Goal: Information Seeking & Learning: Learn about a topic

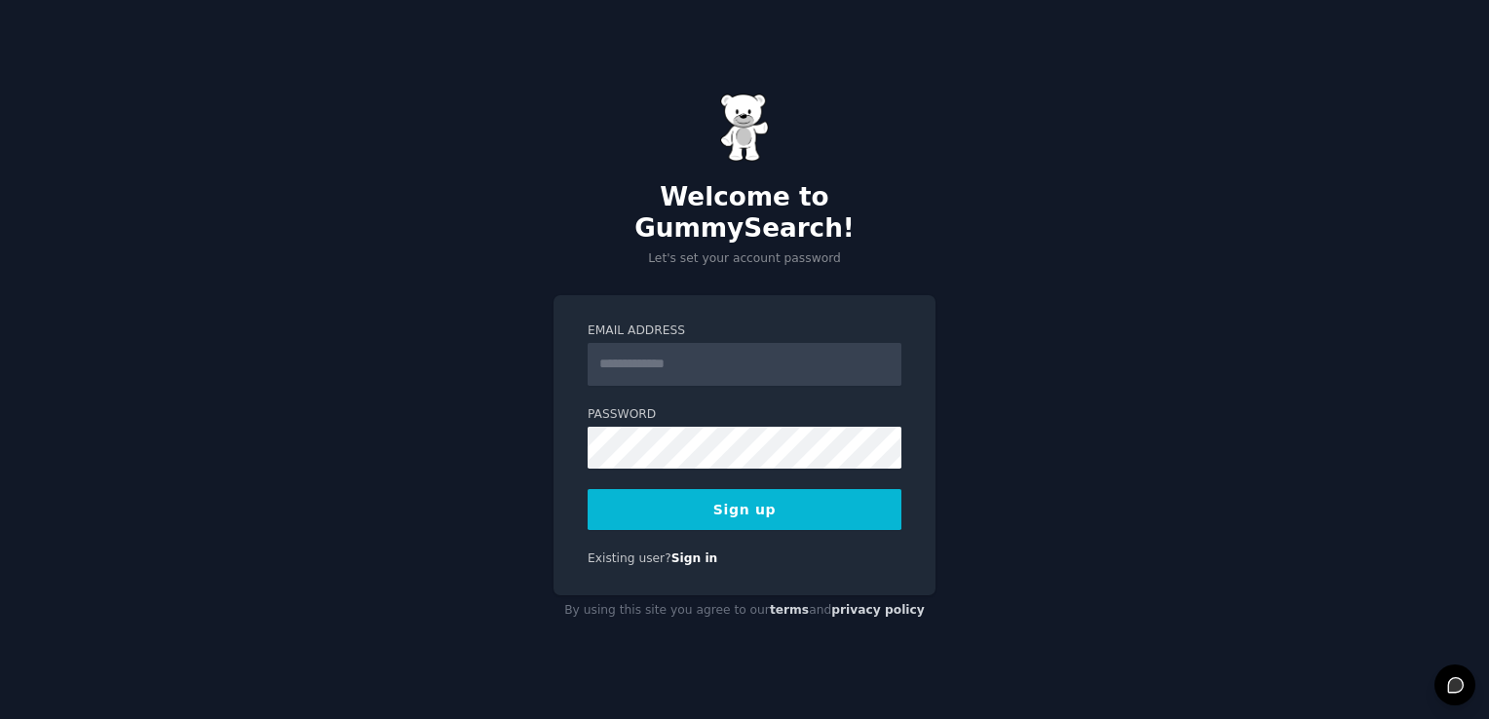
click at [702, 343] on input "Email Address" at bounding box center [745, 364] width 314 height 43
type input "**********"
click at [716, 503] on button "Sign up" at bounding box center [745, 509] width 314 height 41
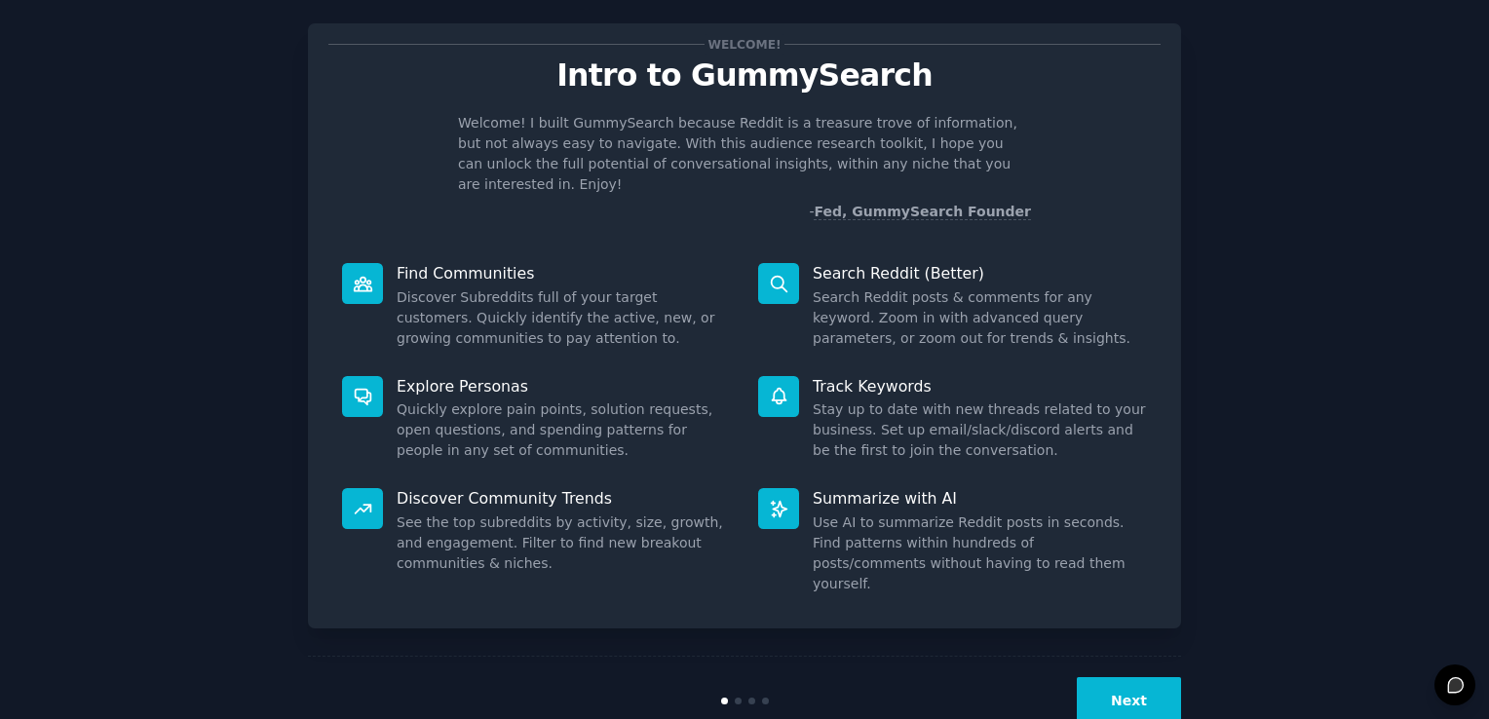
scroll to position [42, 0]
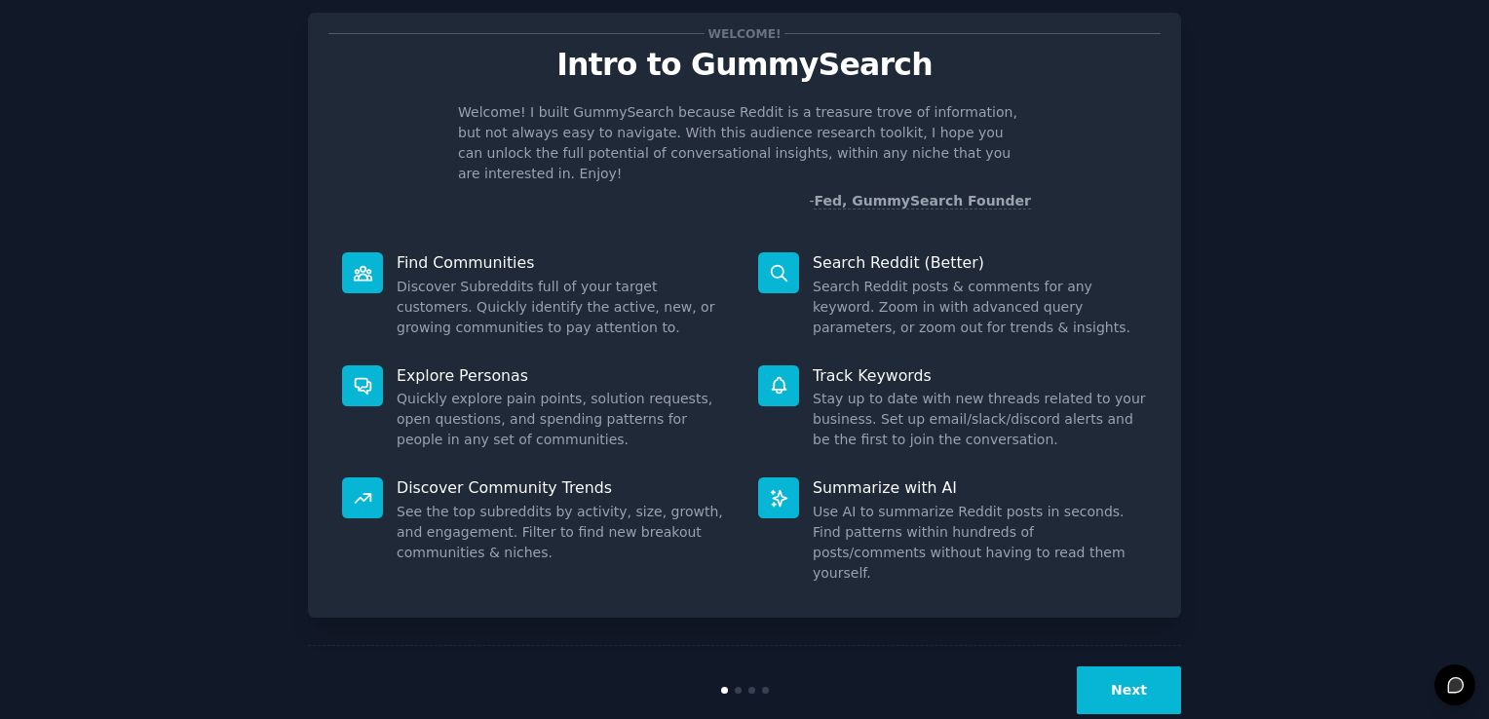
click at [1136, 666] on button "Next" at bounding box center [1129, 690] width 104 height 48
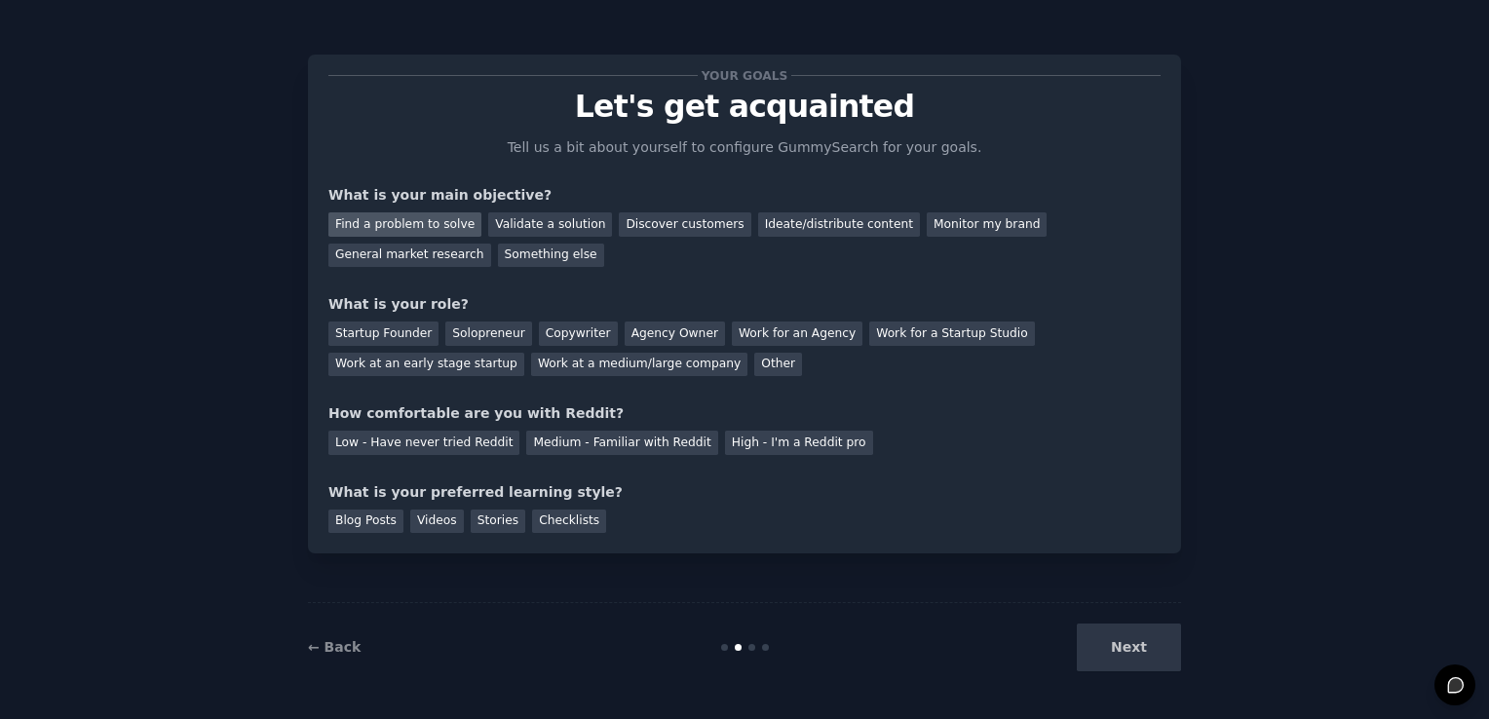
click at [374, 228] on div "Find a problem to solve" at bounding box center [404, 224] width 153 height 24
click at [487, 330] on div "Solopreneur" at bounding box center [488, 334] width 86 height 24
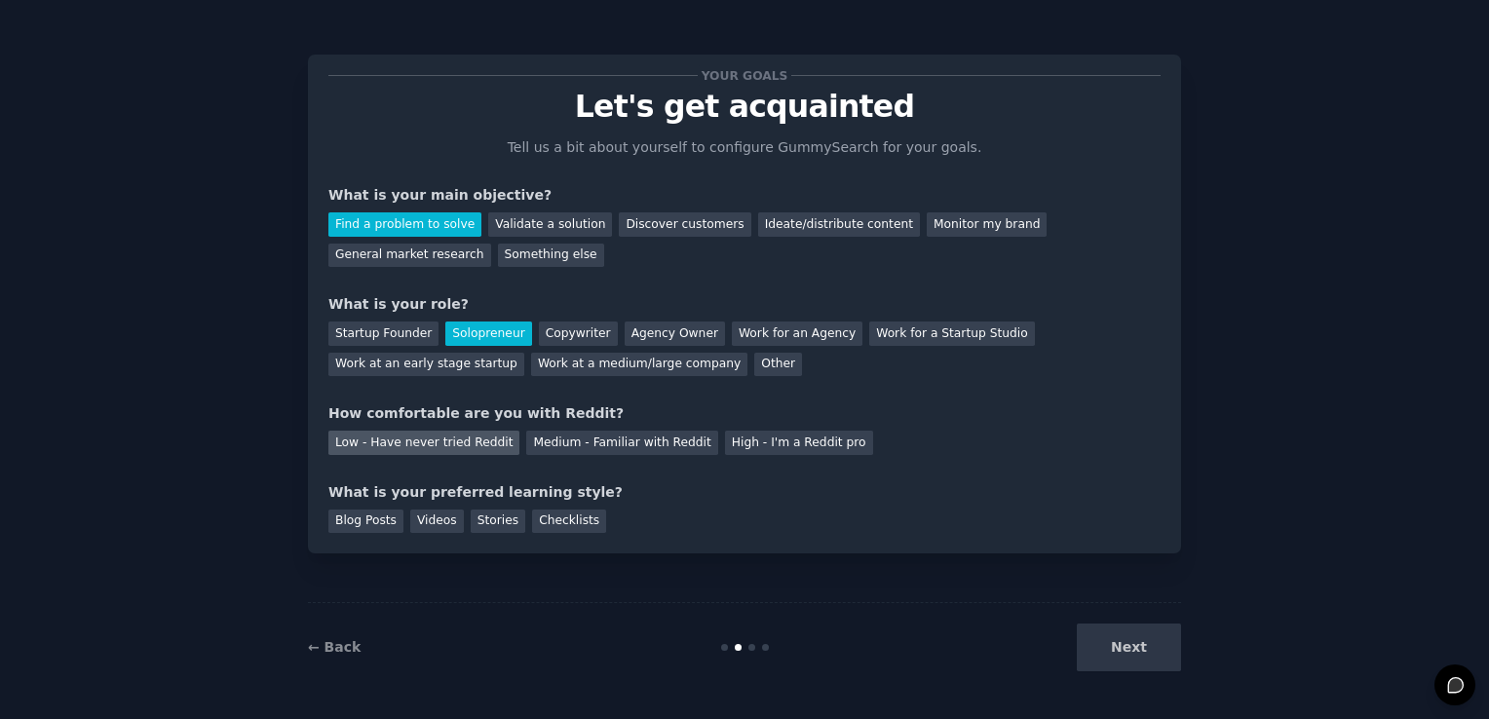
click at [438, 446] on div "Low - Have never tried Reddit" at bounding box center [423, 443] width 191 height 24
click at [538, 517] on div "Checklists" at bounding box center [569, 522] width 74 height 24
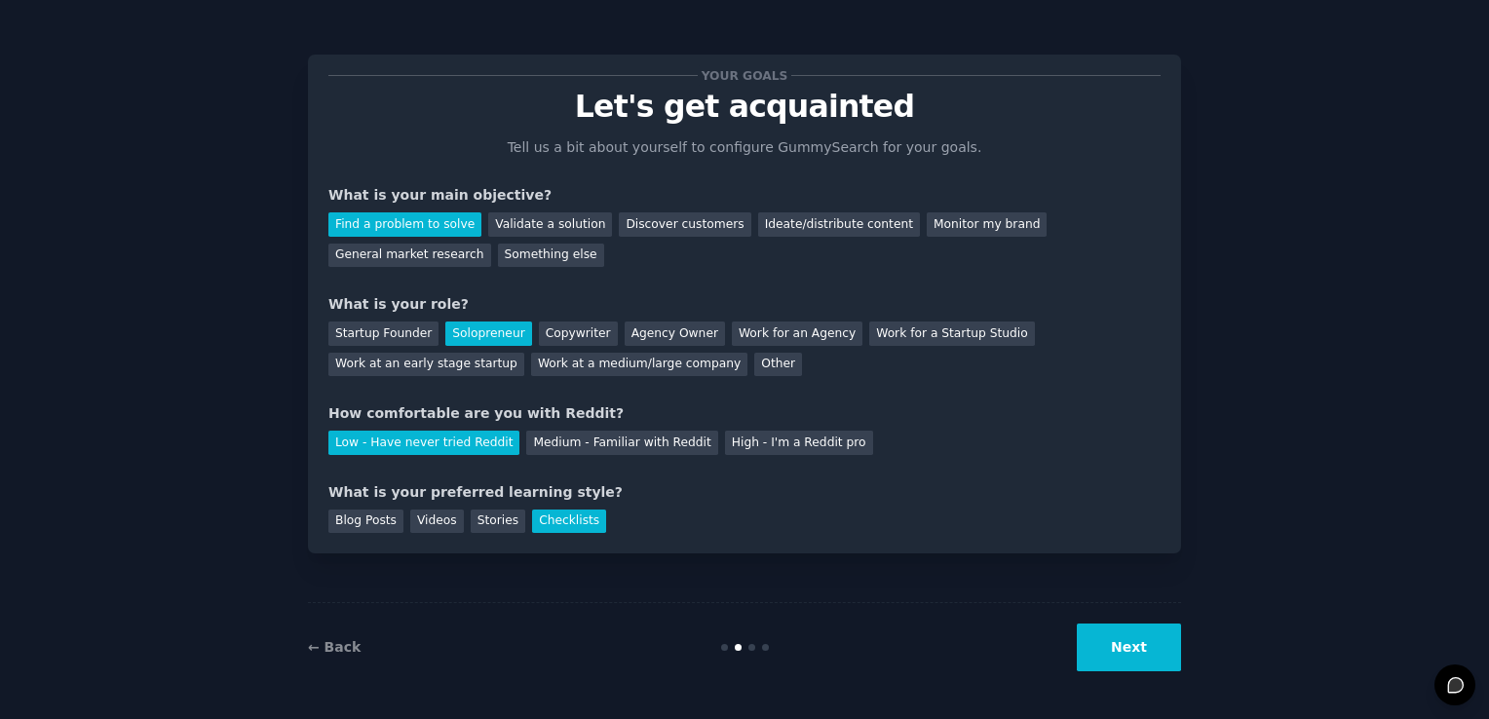
click at [1134, 647] on button "Next" at bounding box center [1129, 648] width 104 height 48
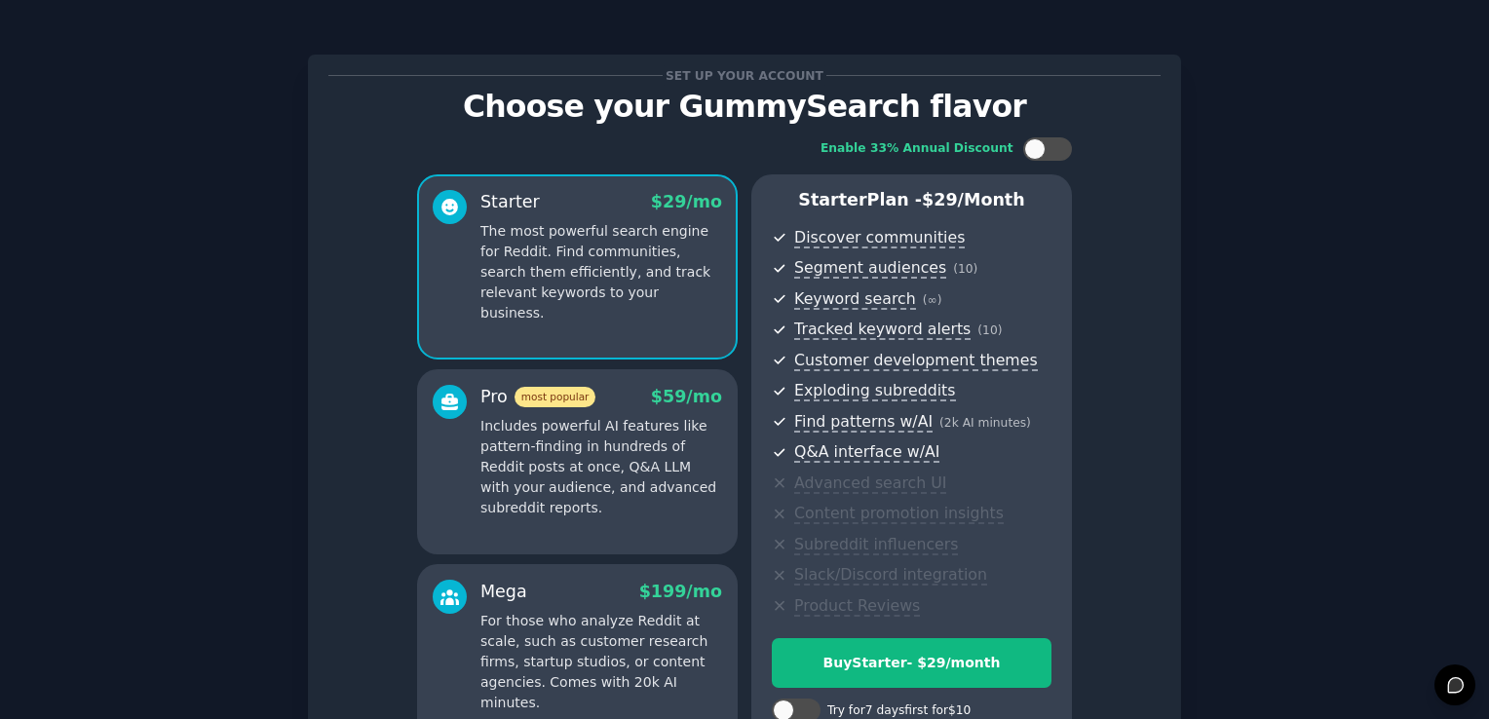
scroll to position [214, 0]
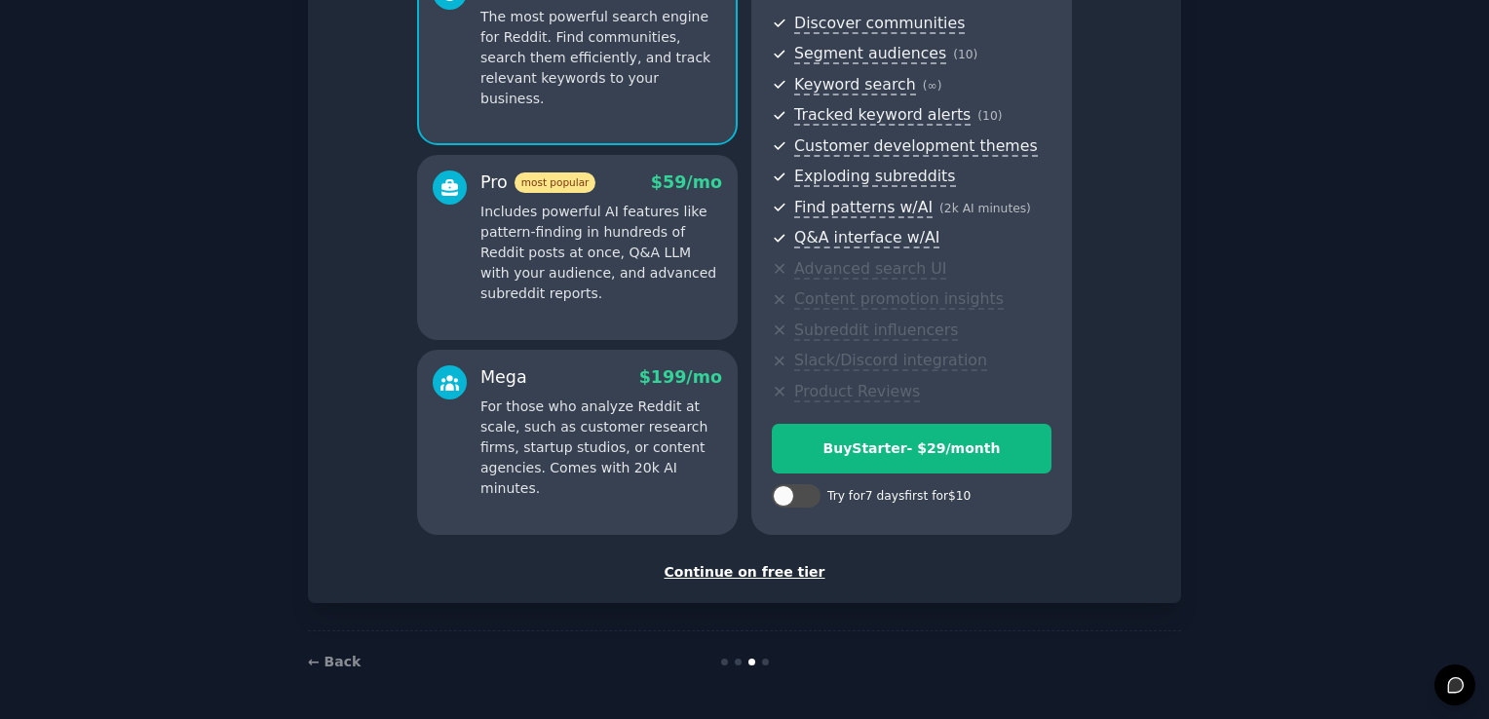
click at [749, 571] on div "Continue on free tier" at bounding box center [744, 572] width 832 height 20
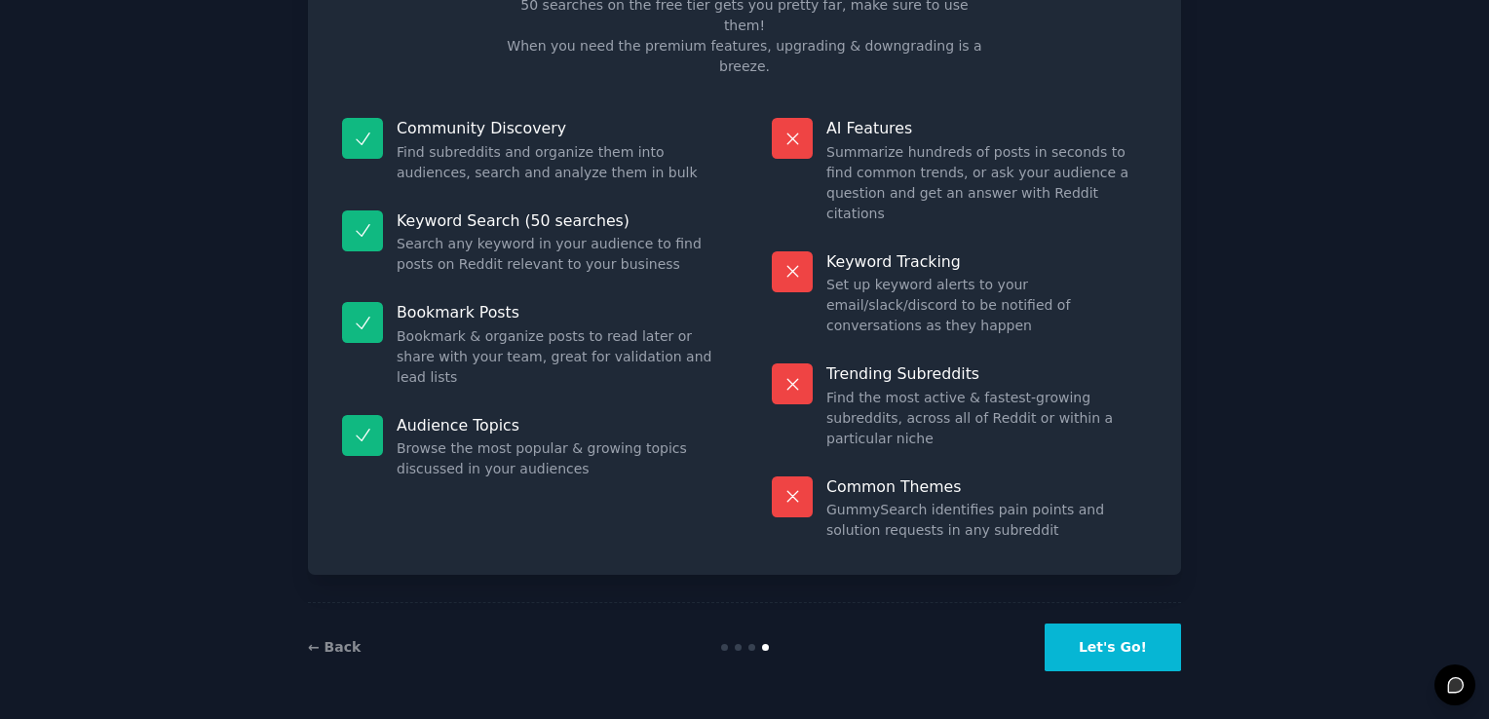
scroll to position [39, 0]
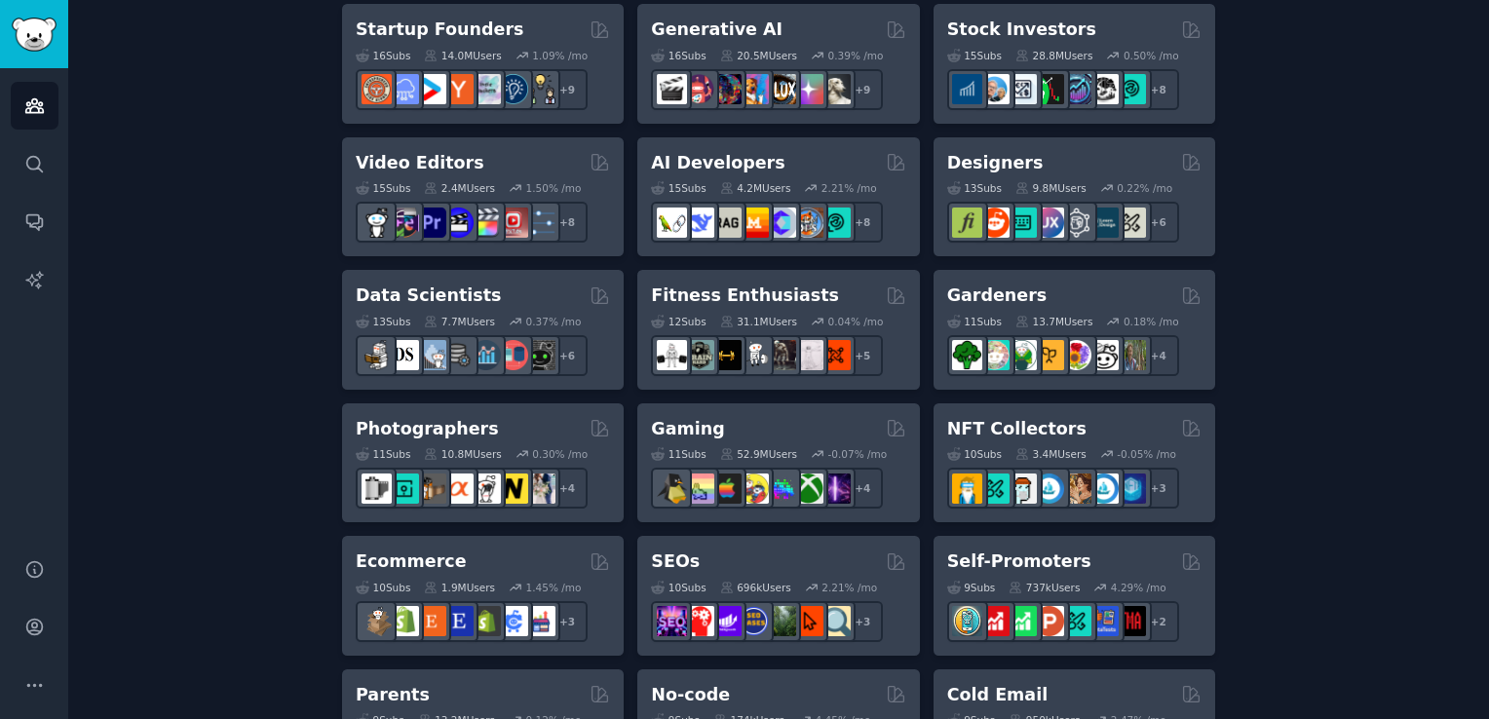
scroll to position [636, 0]
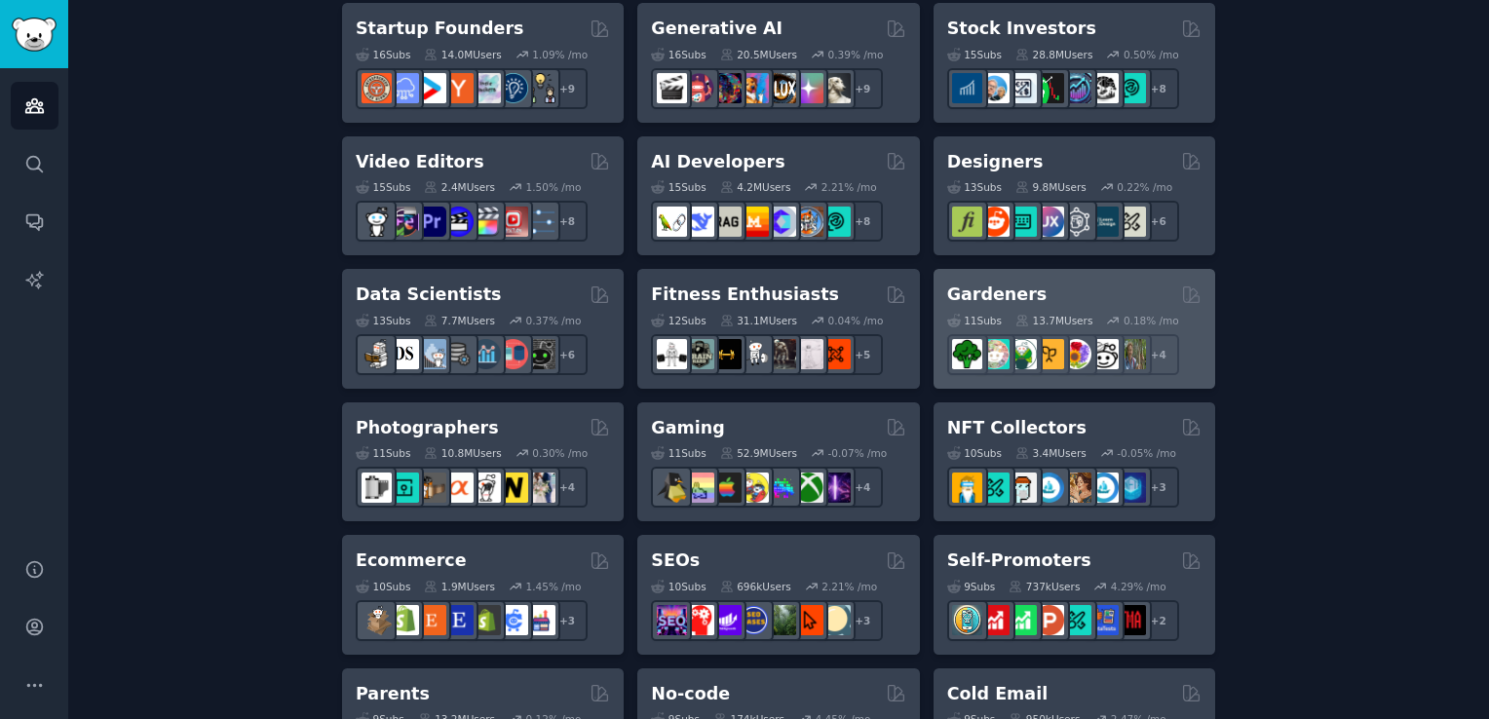
click at [1006, 294] on h2 "Gardeners" at bounding box center [997, 295] width 100 height 24
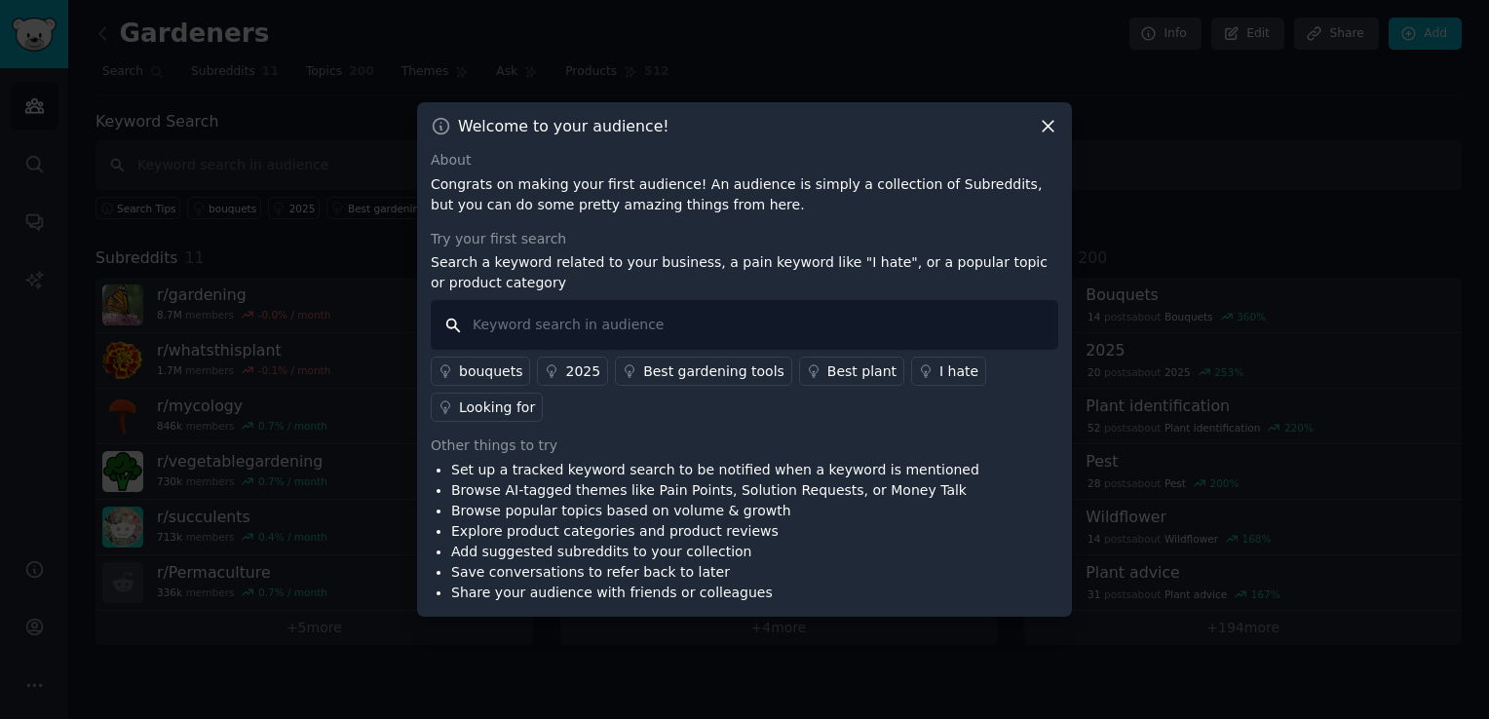
click at [770, 327] on input "text" at bounding box center [744, 325] width 627 height 50
type input "i hate"
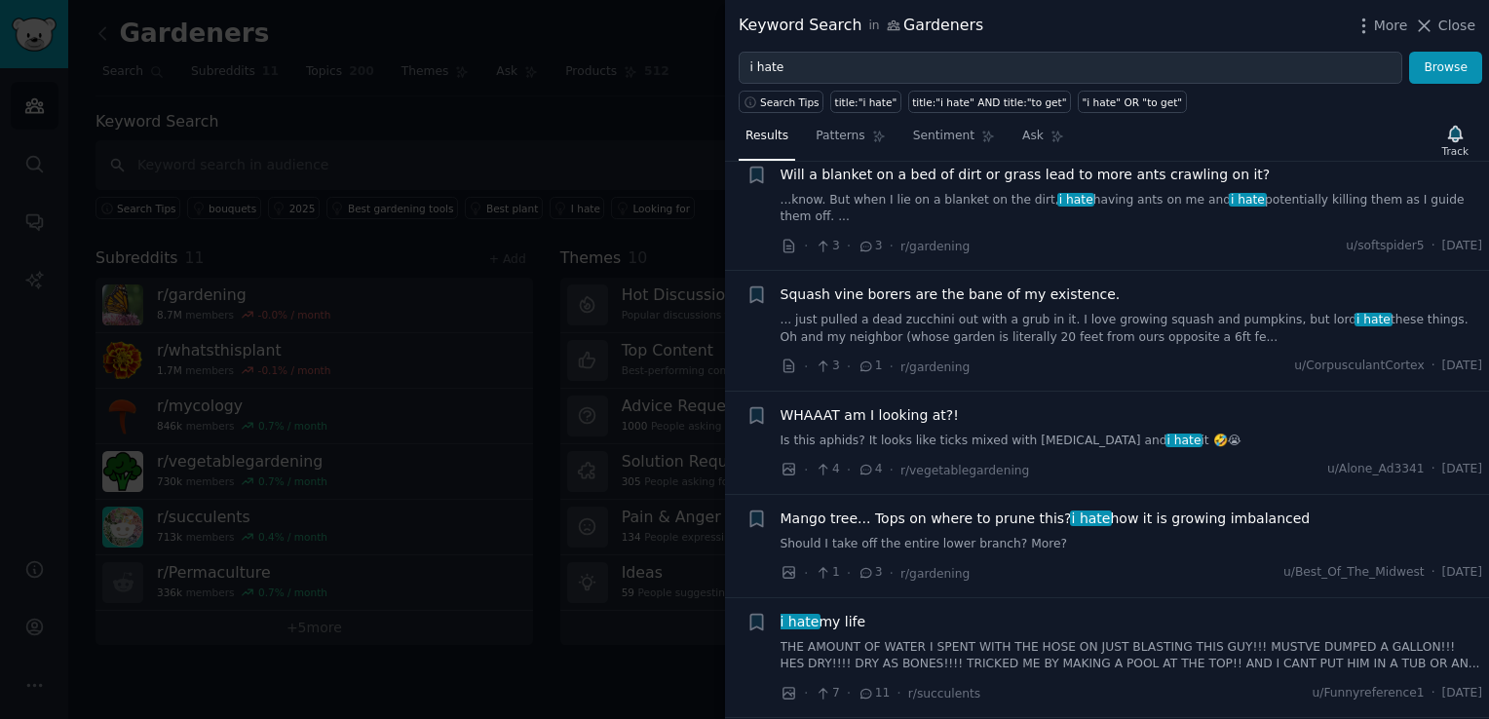
scroll to position [4813, 0]
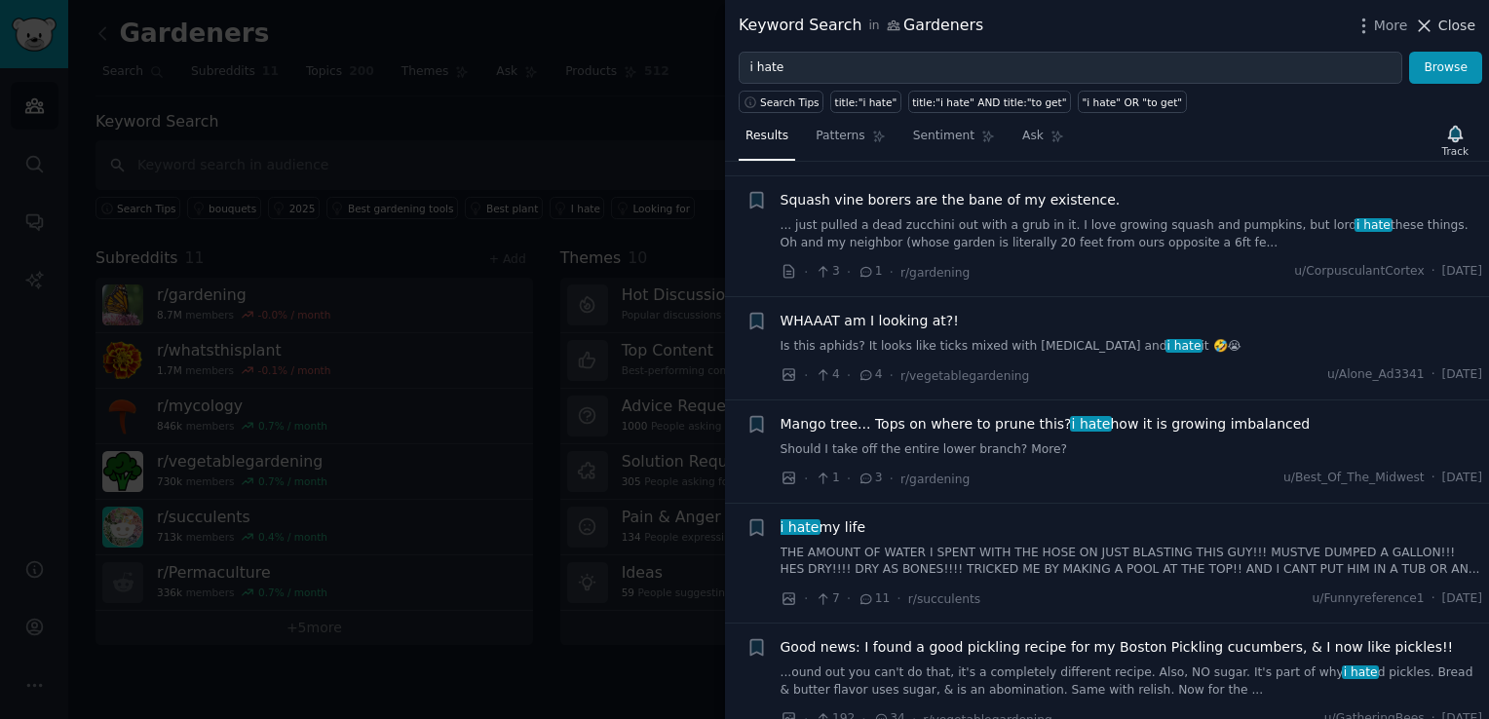
click at [1460, 23] on span "Close" at bounding box center [1456, 26] width 37 height 20
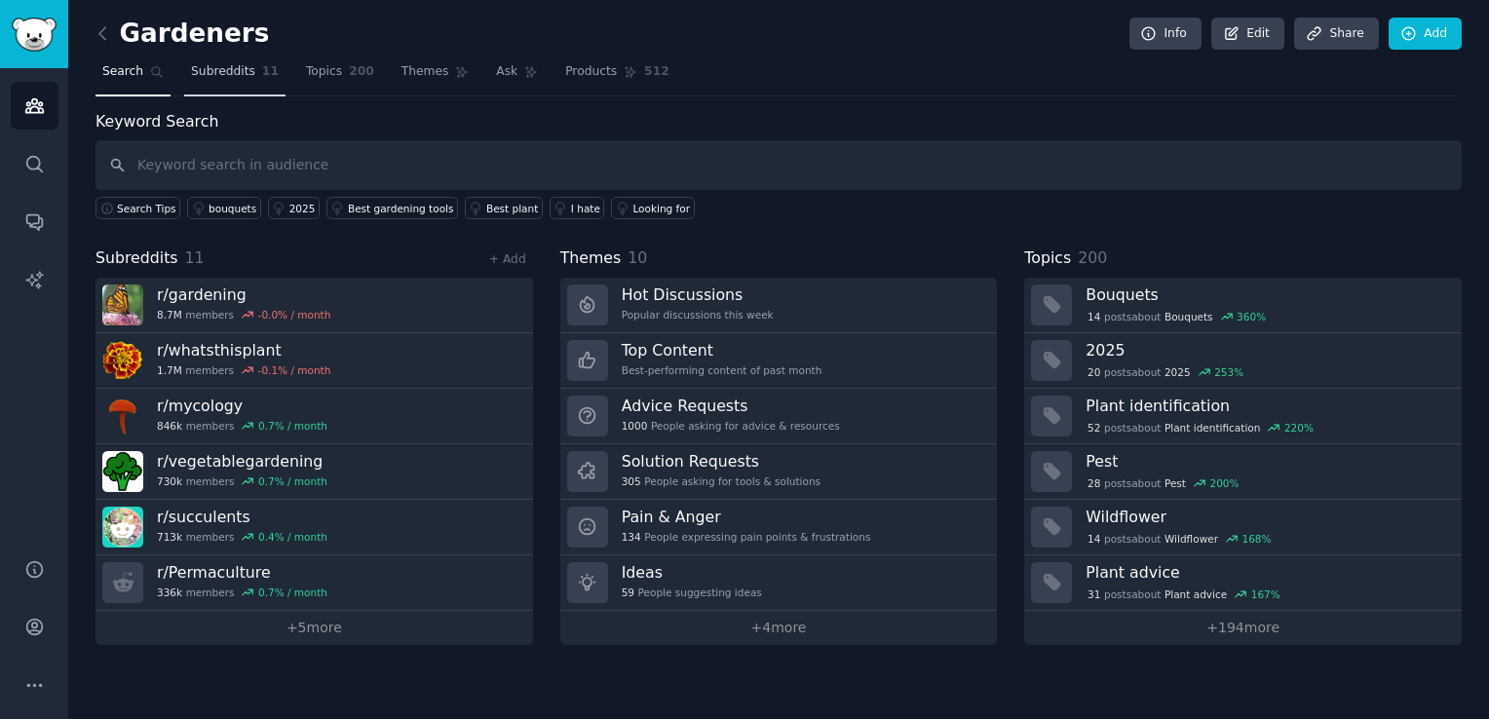
click at [219, 76] on span "Subreddits" at bounding box center [223, 72] width 64 height 18
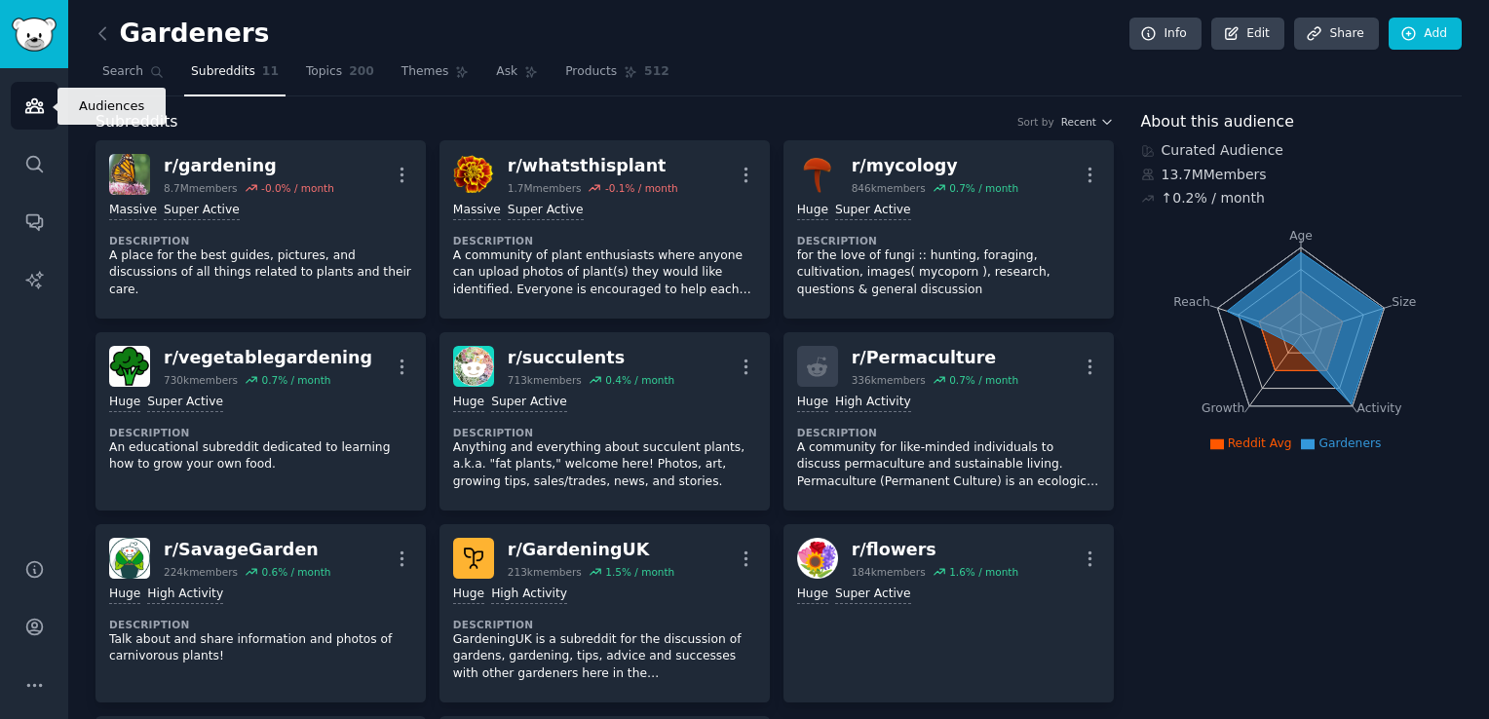
click at [32, 89] on link "Audiences" at bounding box center [35, 106] width 48 height 48
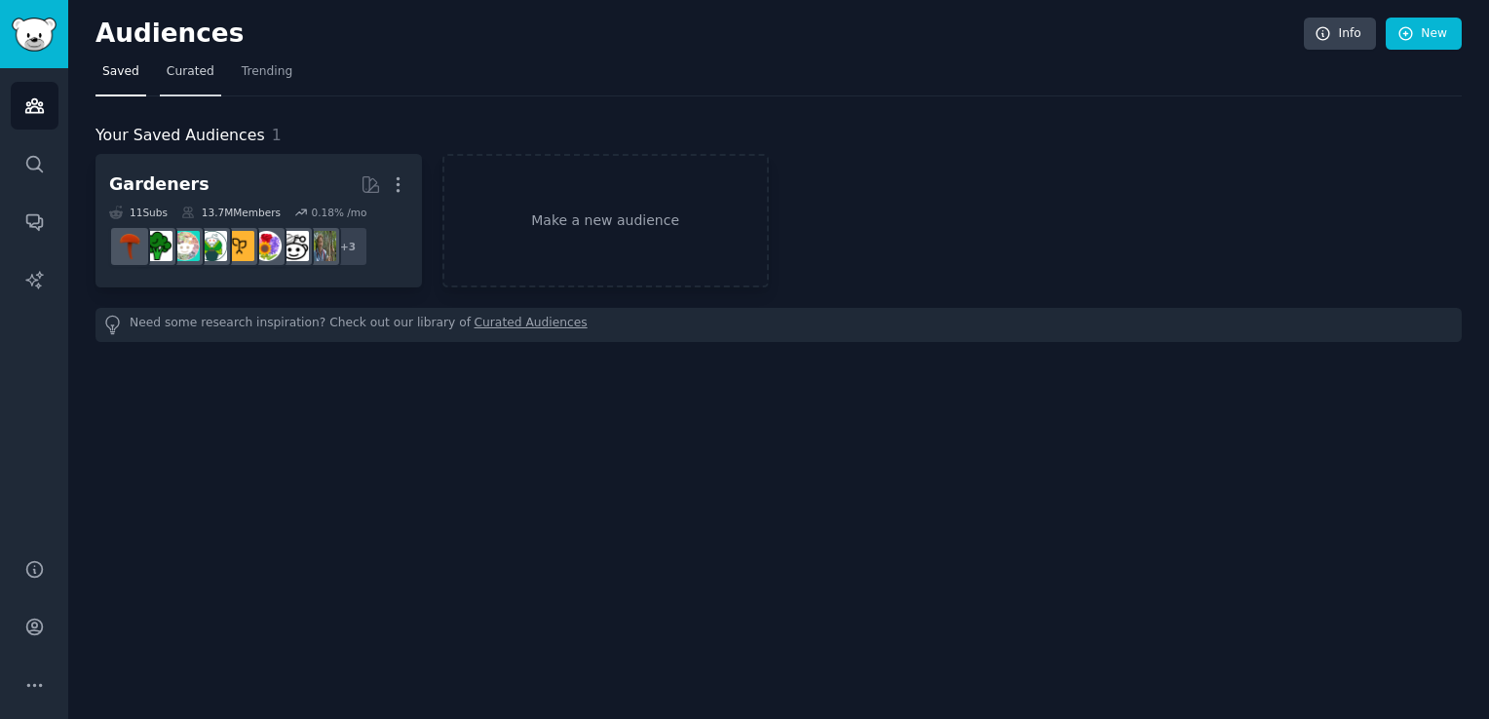
click at [178, 72] on span "Curated" at bounding box center [191, 72] width 48 height 18
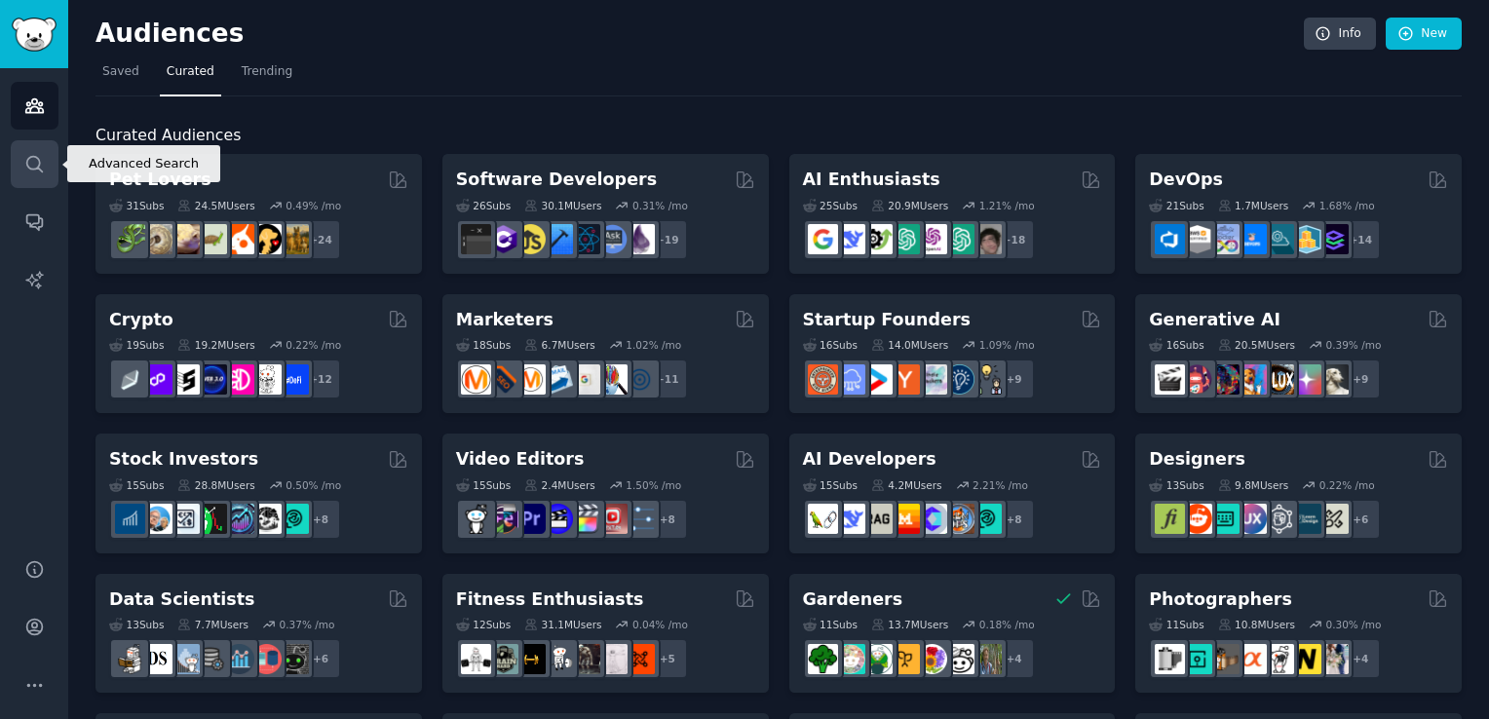
click at [24, 166] on icon "Sidebar" at bounding box center [34, 164] width 20 height 20
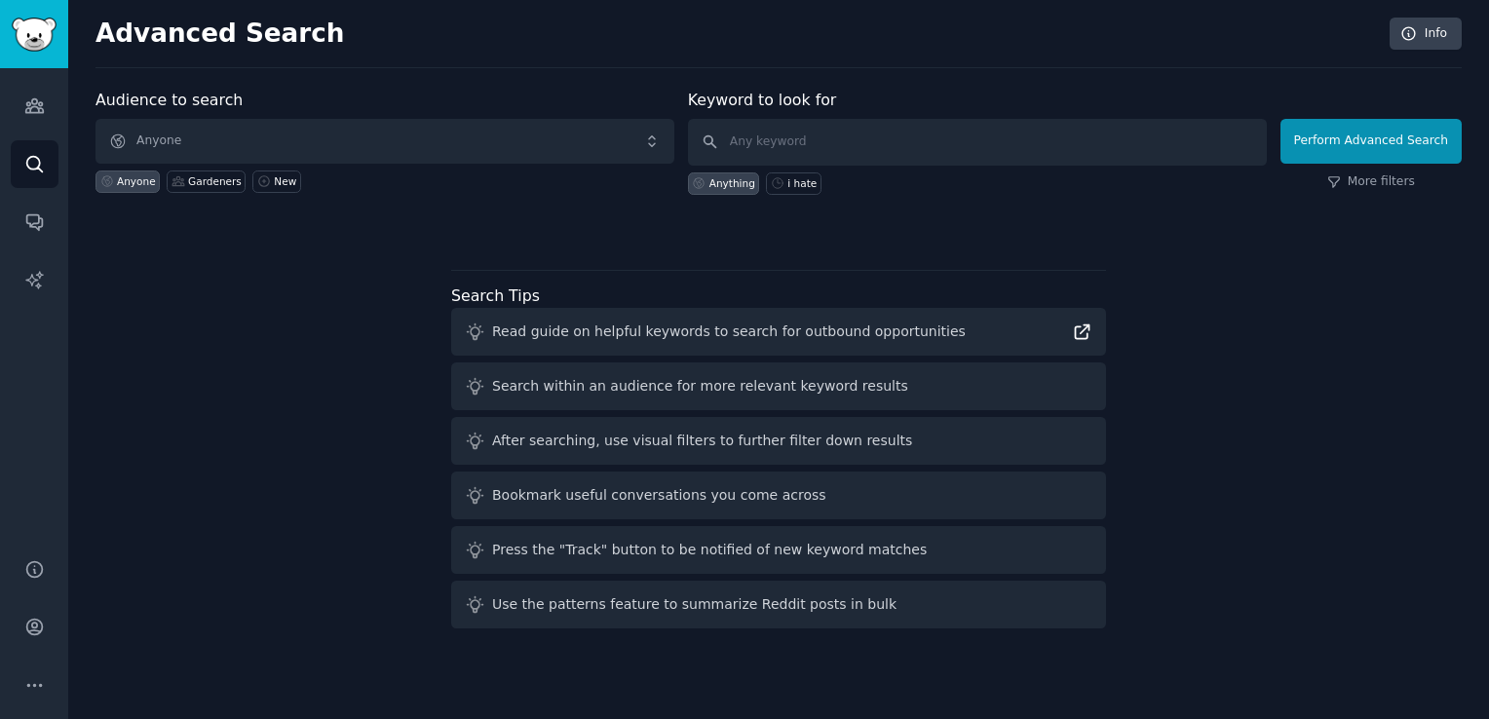
click at [1080, 330] on icon at bounding box center [1082, 332] width 20 height 20
